Goal: Transaction & Acquisition: Purchase product/service

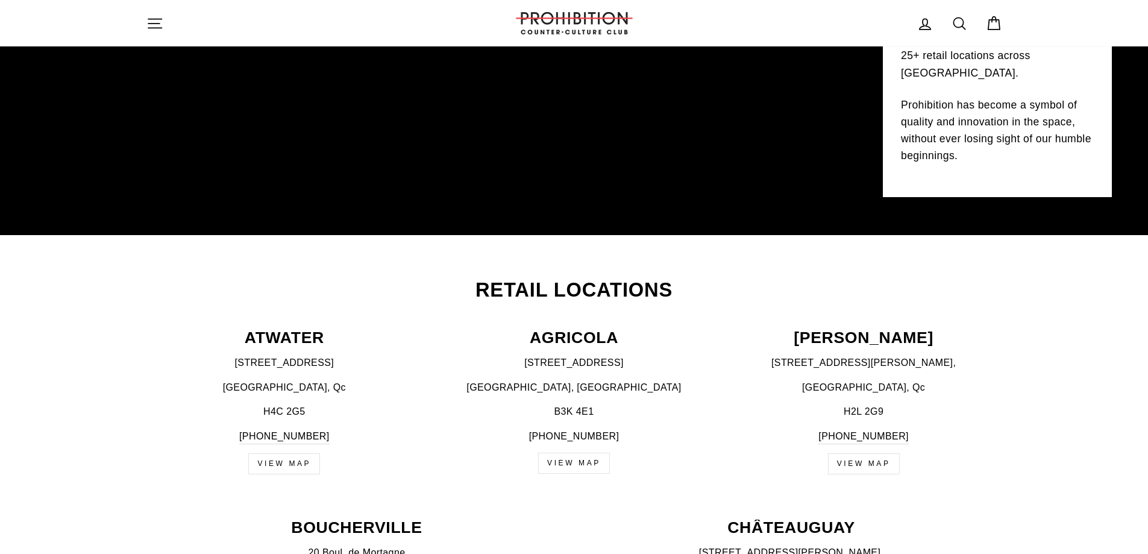
scroll to position [241, 0]
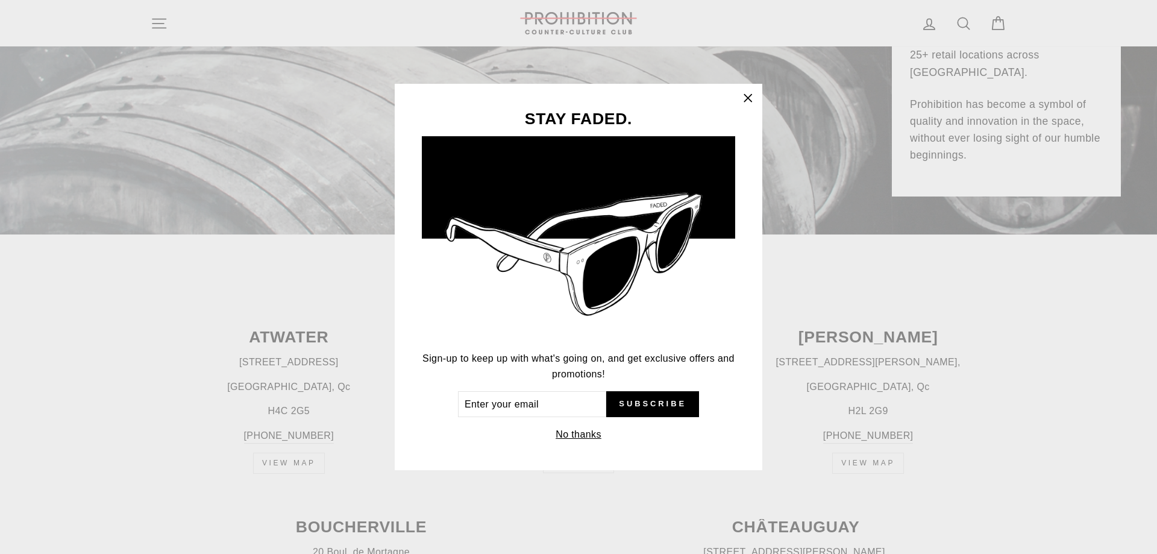
click at [753, 93] on icon "button" at bounding box center [748, 98] width 17 height 17
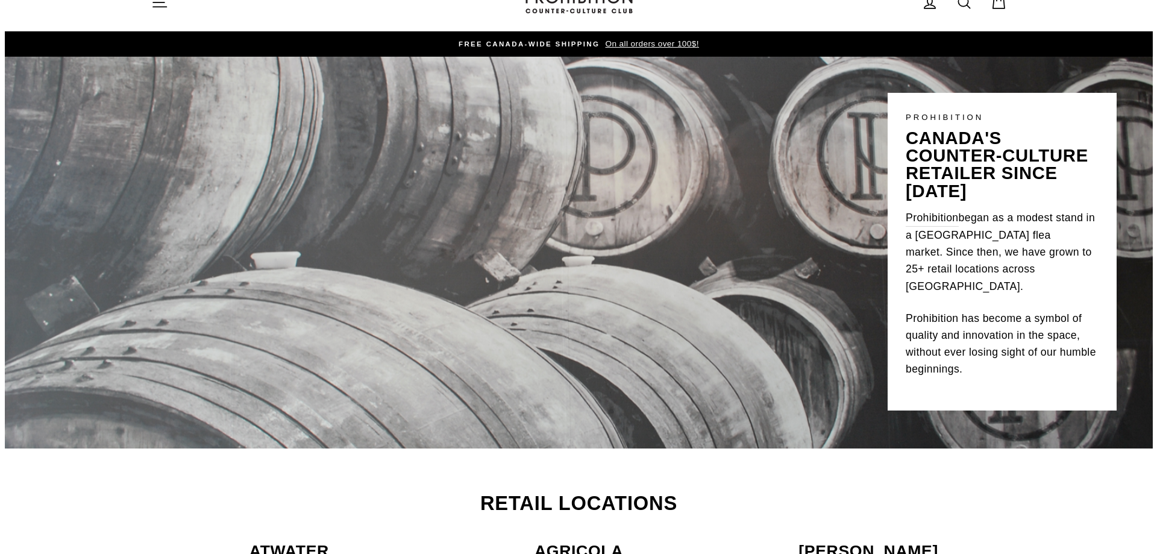
scroll to position [0, 0]
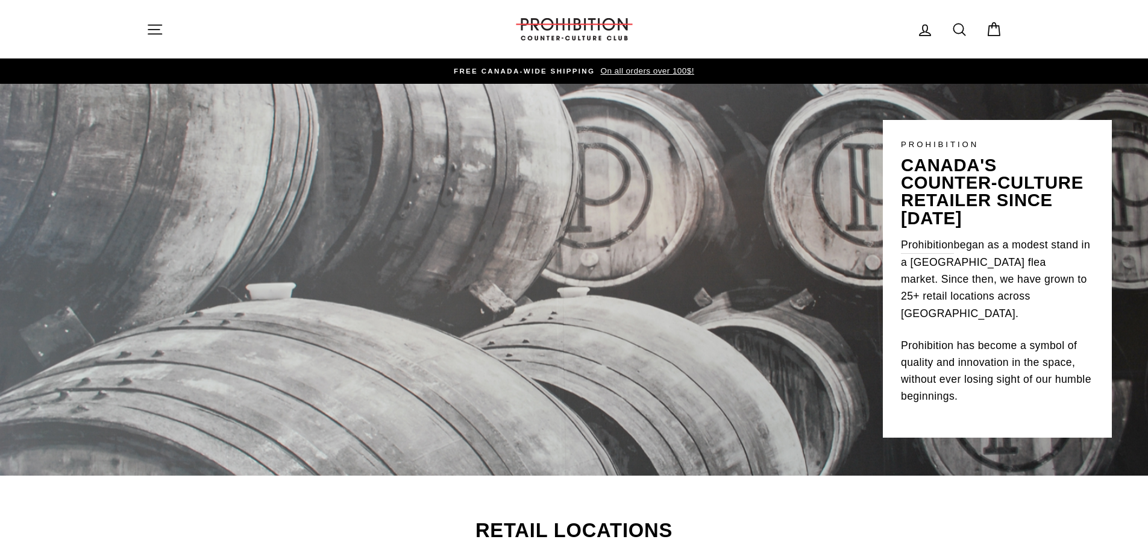
click at [163, 25] on icon "button" at bounding box center [154, 29] width 17 height 17
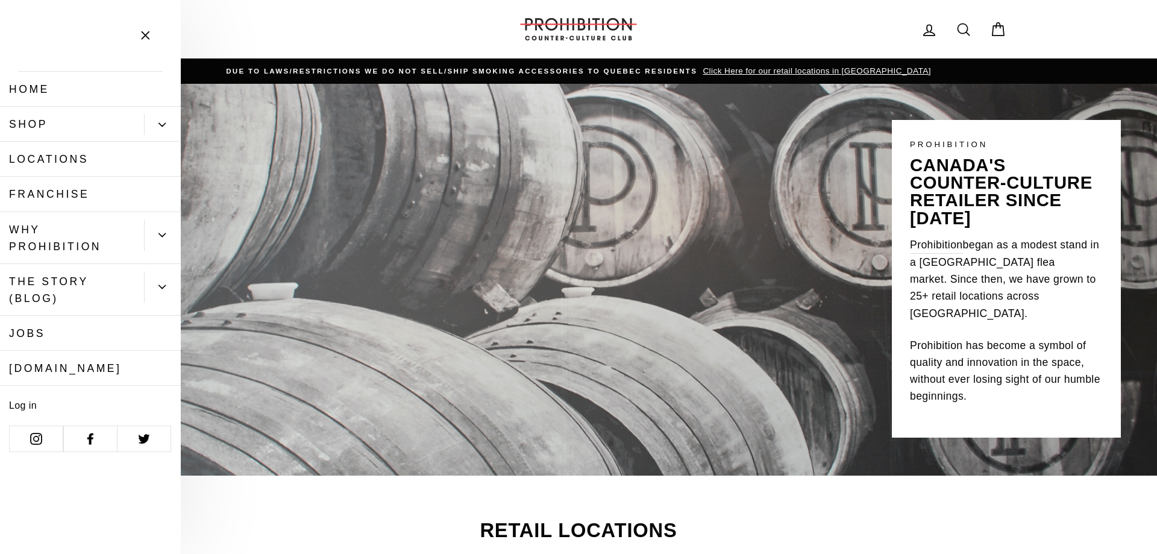
click at [161, 122] on icon "Primary" at bounding box center [162, 124] width 7 height 7
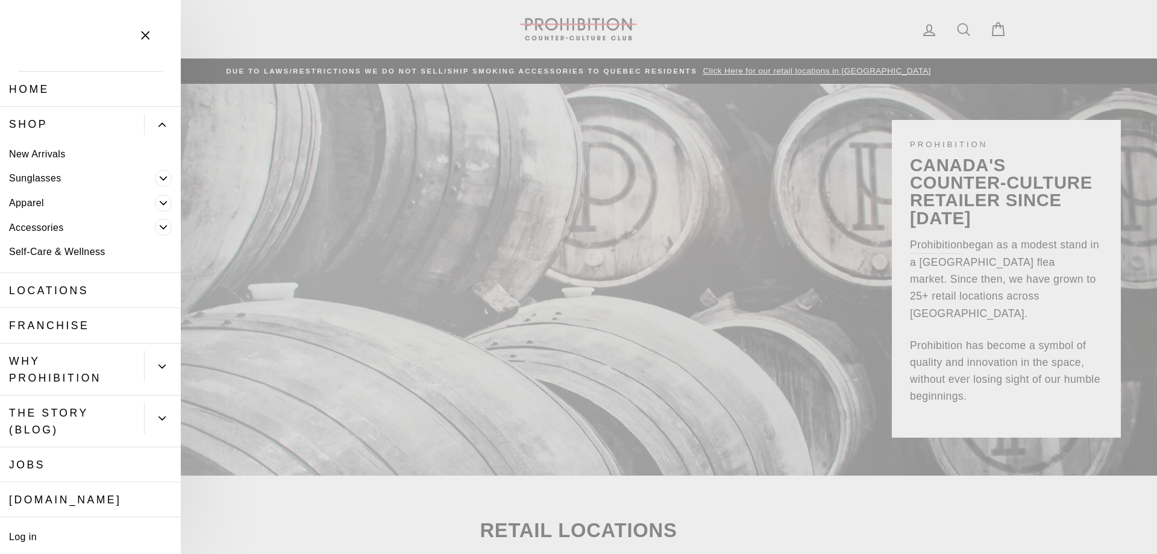
click at [49, 224] on link "Accessories" at bounding box center [77, 227] width 155 height 25
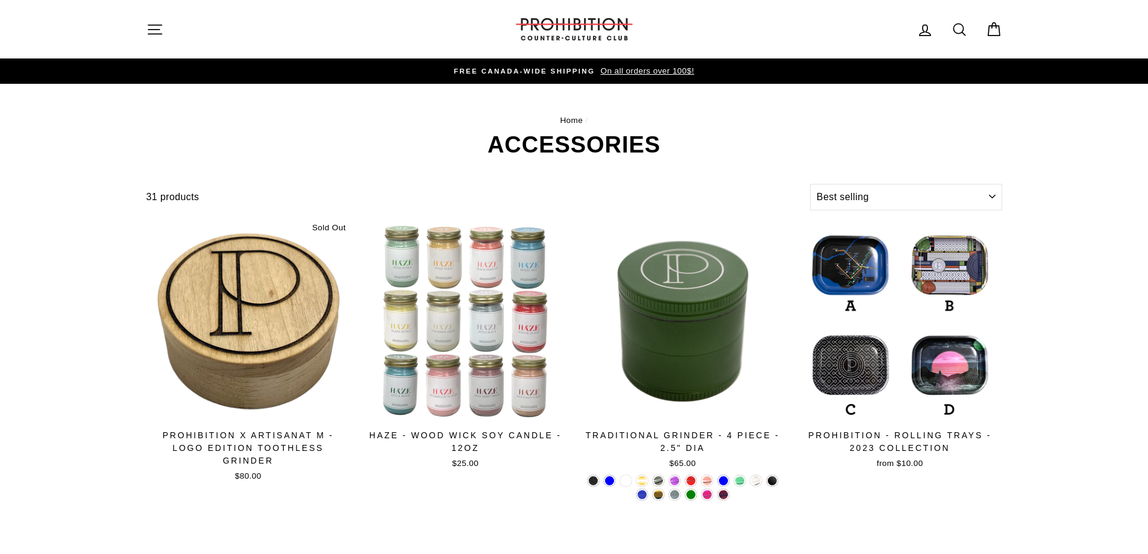
select select "best-selling"
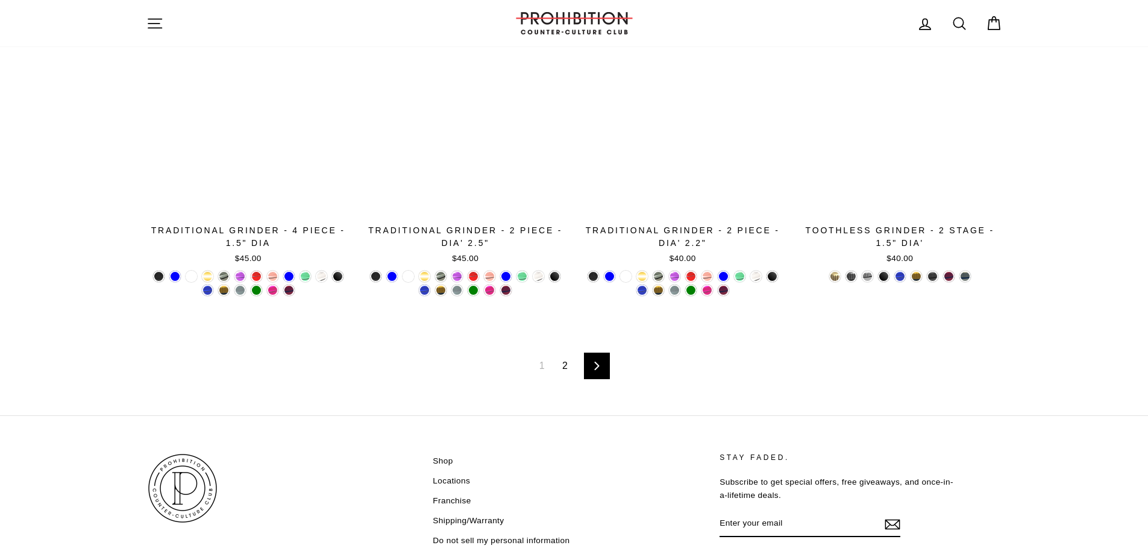
scroll to position [2024, 0]
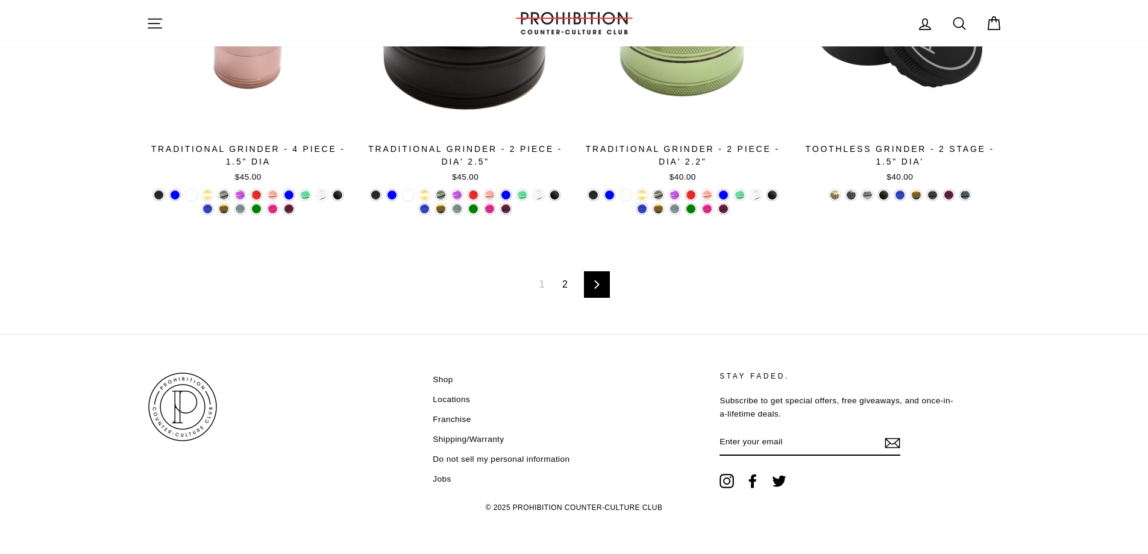
click at [592, 286] on link "Next" at bounding box center [597, 284] width 26 height 27
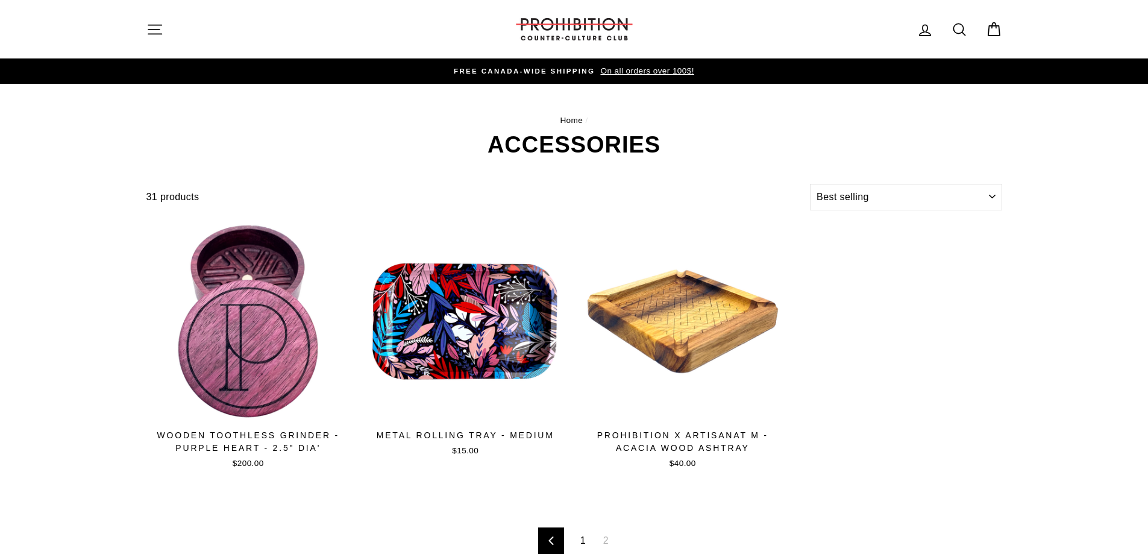
select select "best-selling"
